Goal: Information Seeking & Learning: Learn about a topic

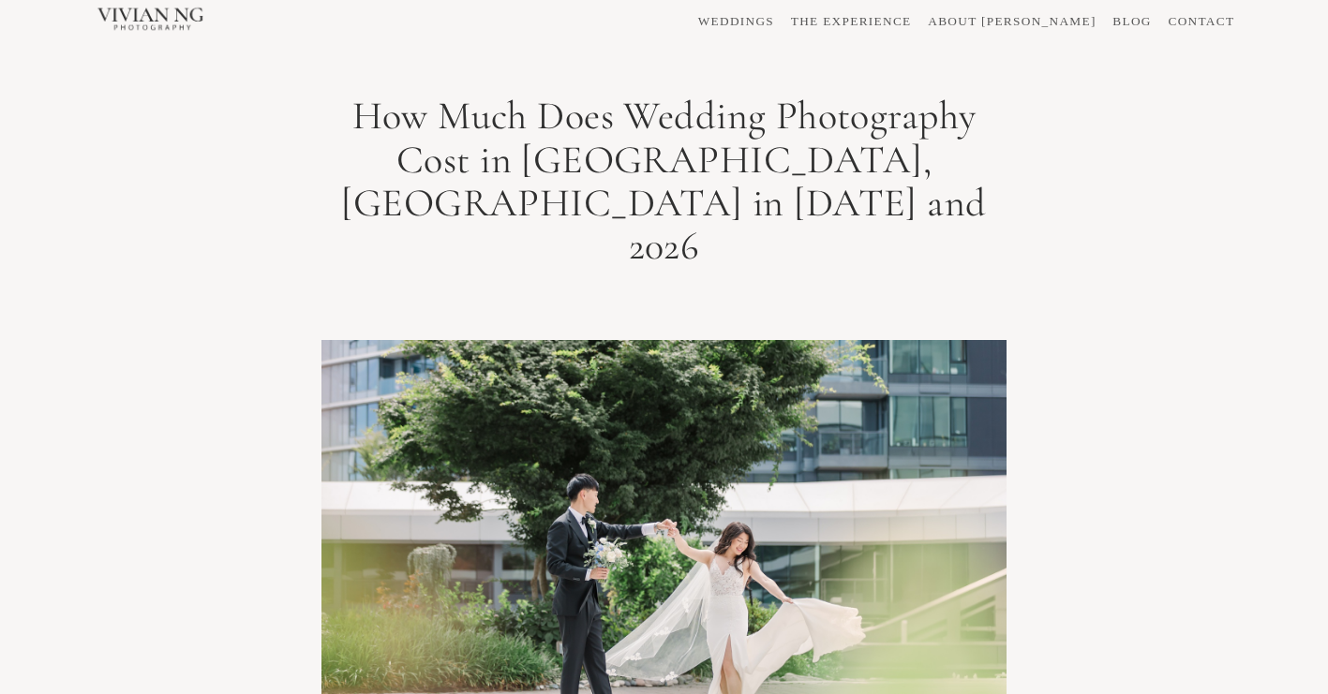
click at [774, 19] on link "WEDDINGS" at bounding box center [736, 21] width 76 height 12
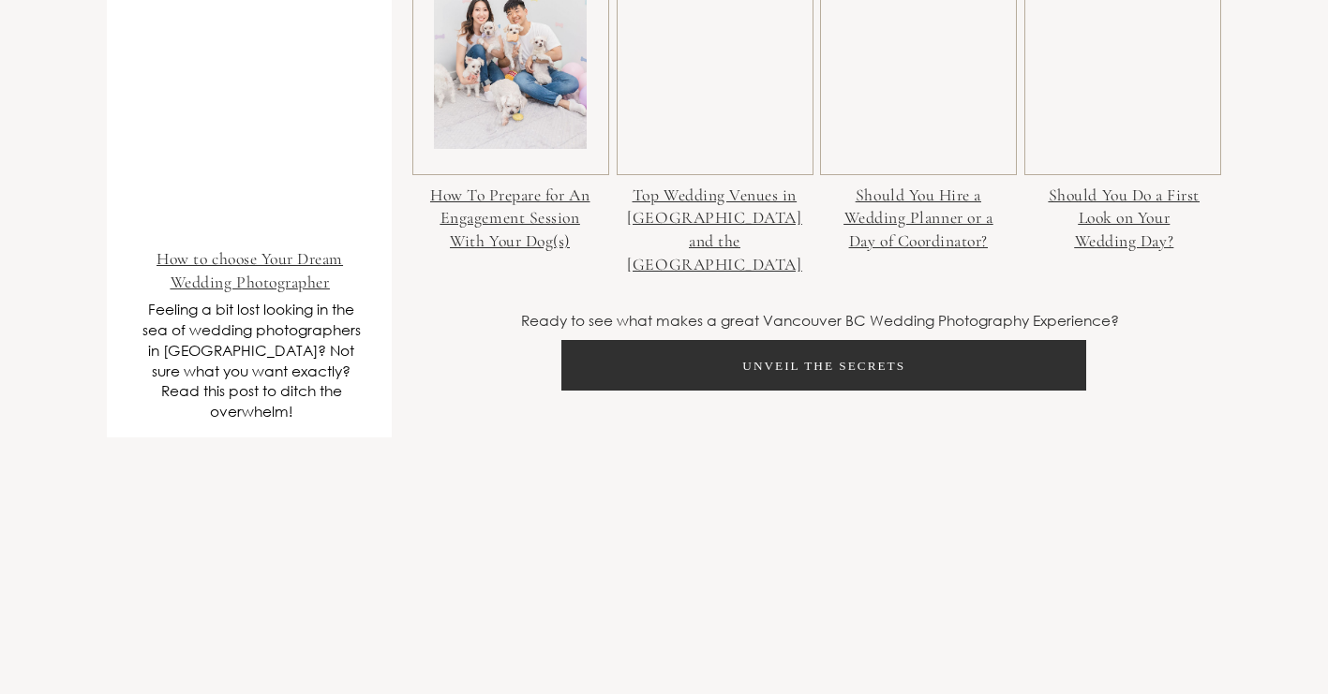
scroll to position [7167, 0]
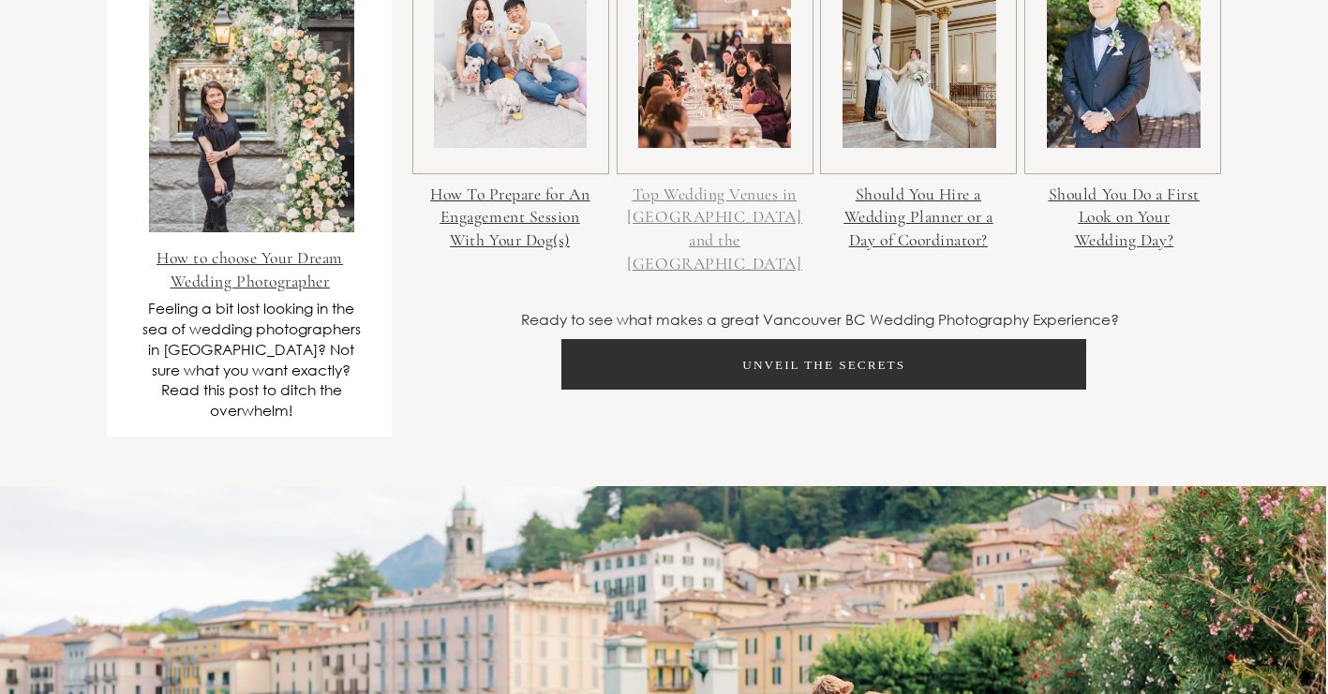
click at [743, 225] on link "Top Wedding Venues in [GEOGRAPHIC_DATA] and the [GEOGRAPHIC_DATA]" at bounding box center [714, 229] width 174 height 89
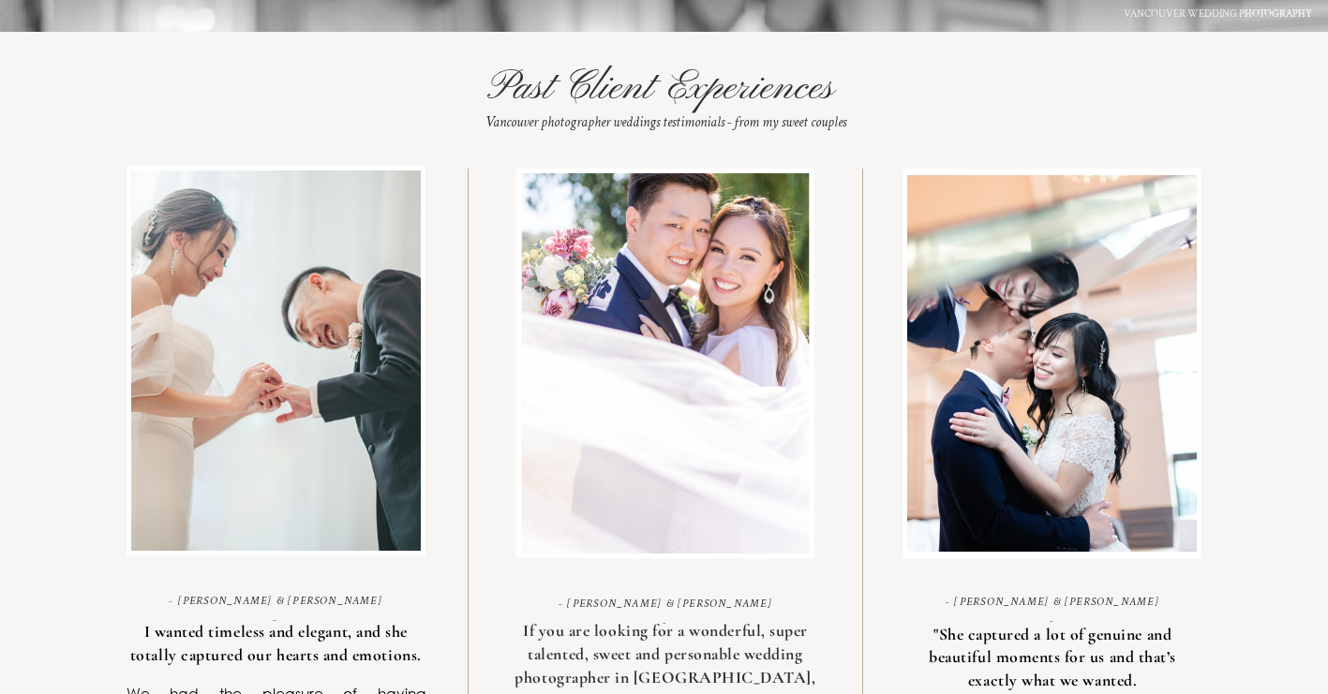
scroll to position [10563, 0]
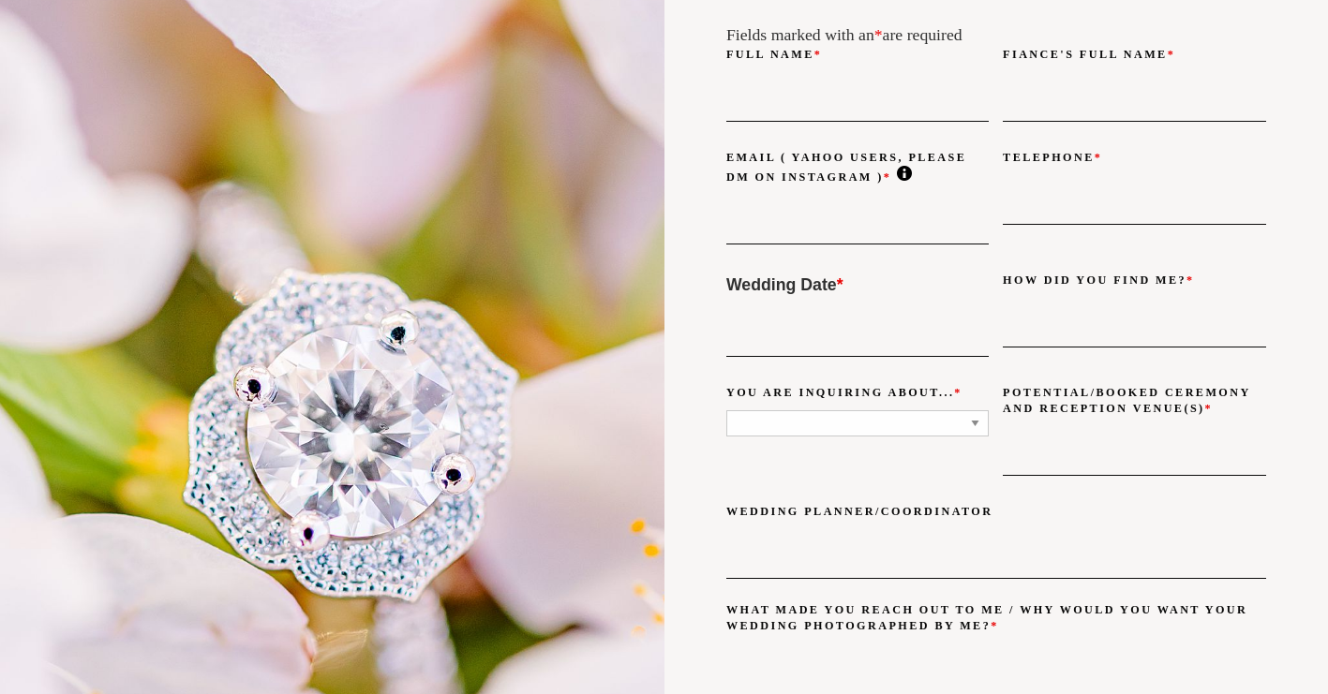
click at [140, 266] on div at bounding box center [332, 359] width 664 height 1648
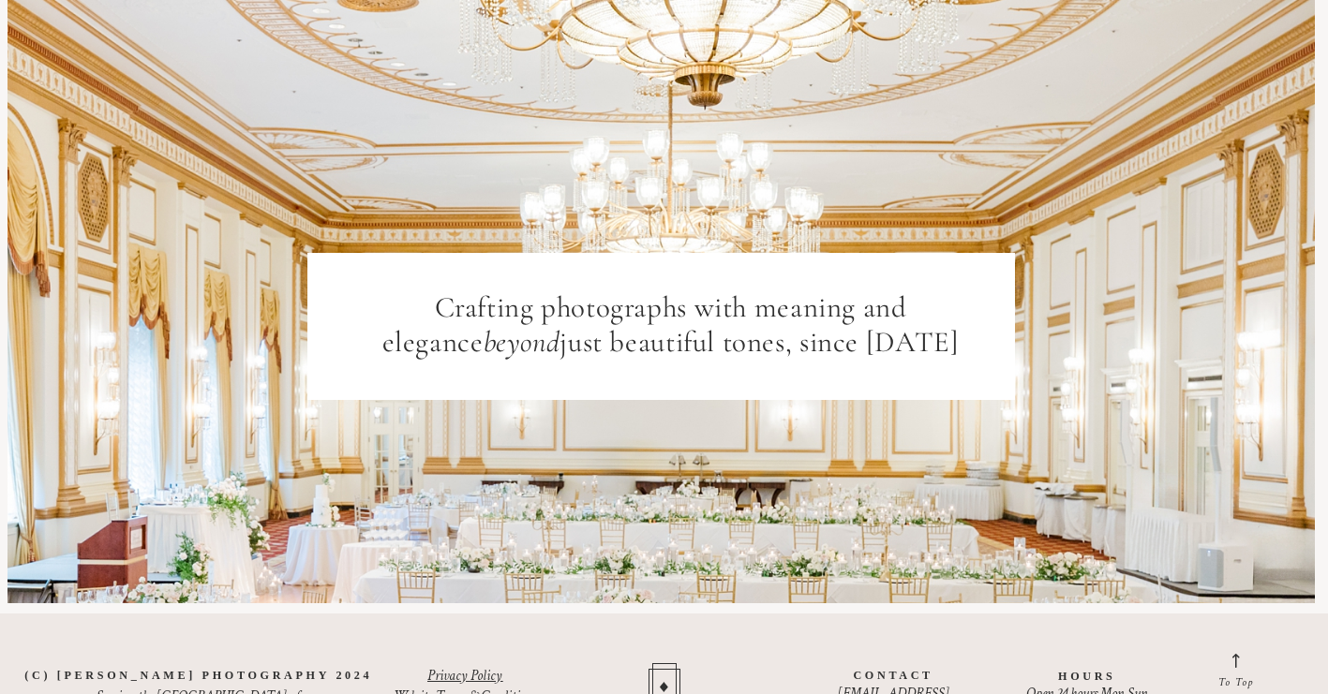
scroll to position [13803, 0]
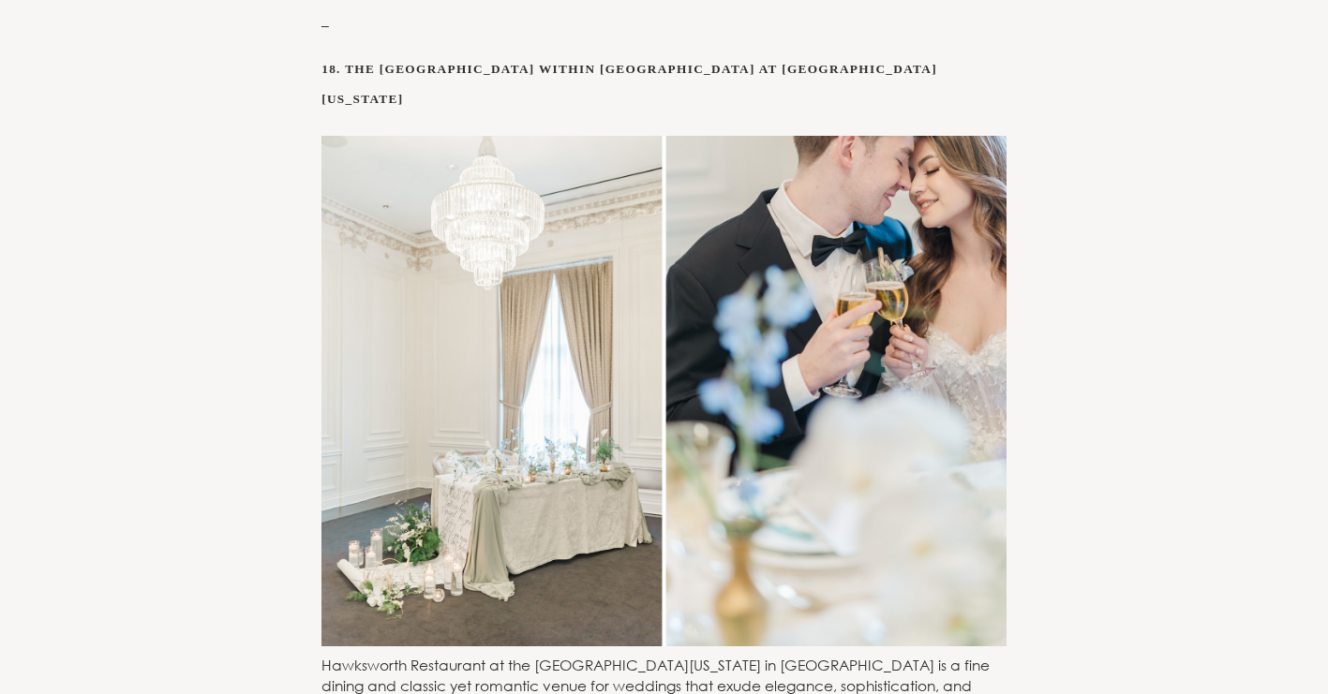
scroll to position [12451, 0]
